Goal: Obtain resource: Download file/media

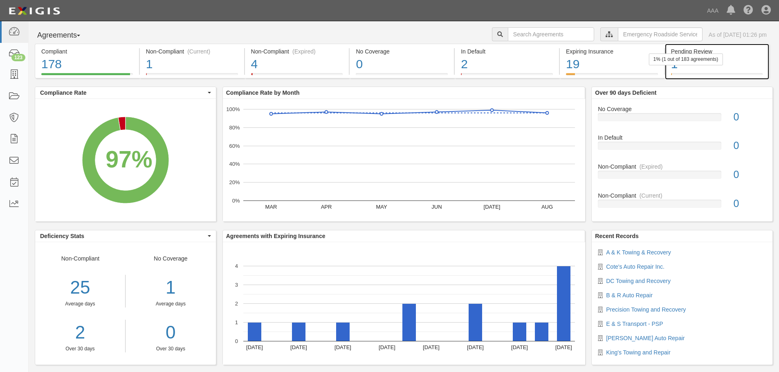
click at [722, 57] on div "1% (1 out of 183 agreements)" at bounding box center [686, 60] width 74 height 12
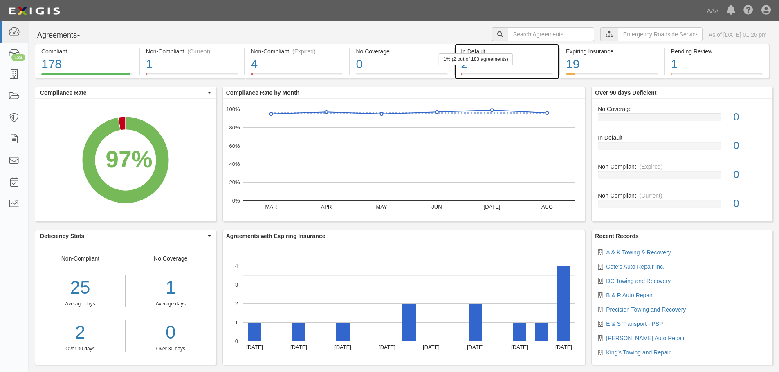
click at [493, 66] on div "2" at bounding box center [507, 65] width 92 height 18
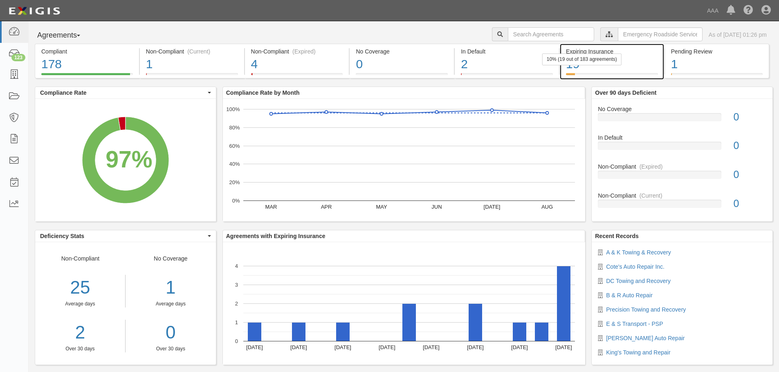
click at [587, 68] on div "19" at bounding box center [612, 65] width 92 height 18
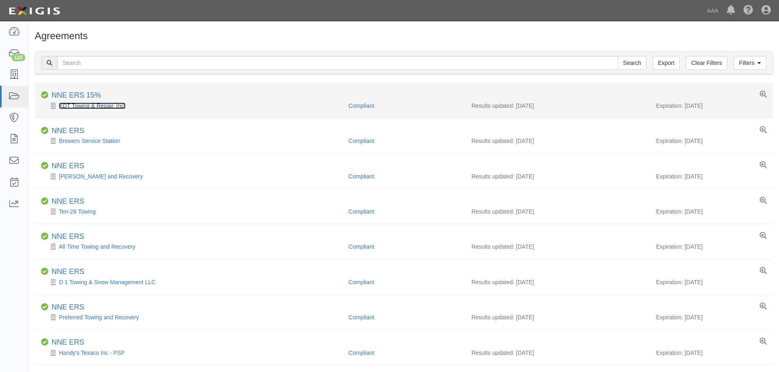
click at [95, 108] on link "KDT Towing & Repair, Inc." at bounding box center [92, 106] width 67 height 7
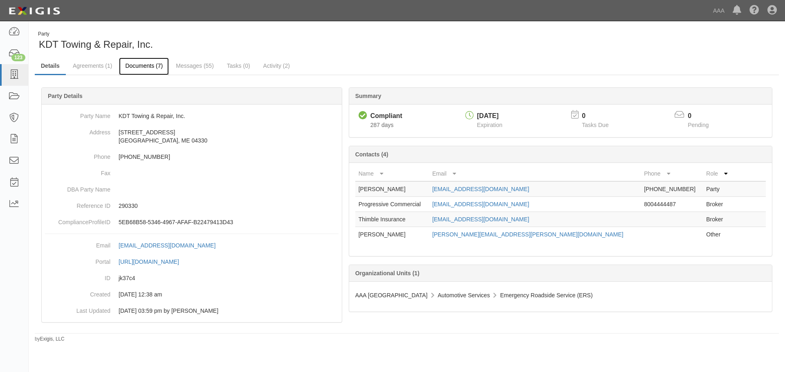
click at [135, 72] on link "Documents (7)" at bounding box center [144, 67] width 50 height 18
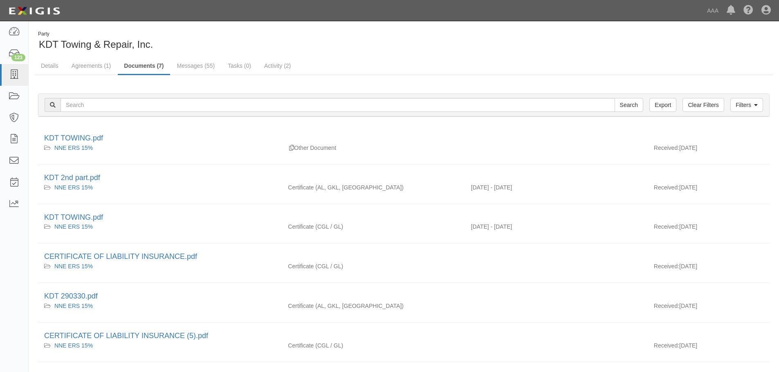
click at [560, 50] on div "Party KDT Towing & Repair, Inc." at bounding box center [404, 41] width 750 height 21
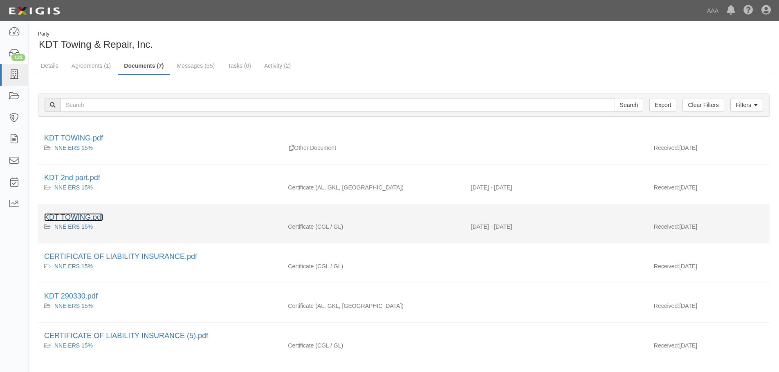
click at [64, 218] on link "KDT TOWING.pdf" at bounding box center [73, 217] width 59 height 8
